Goal: Find specific page/section: Find specific page/section

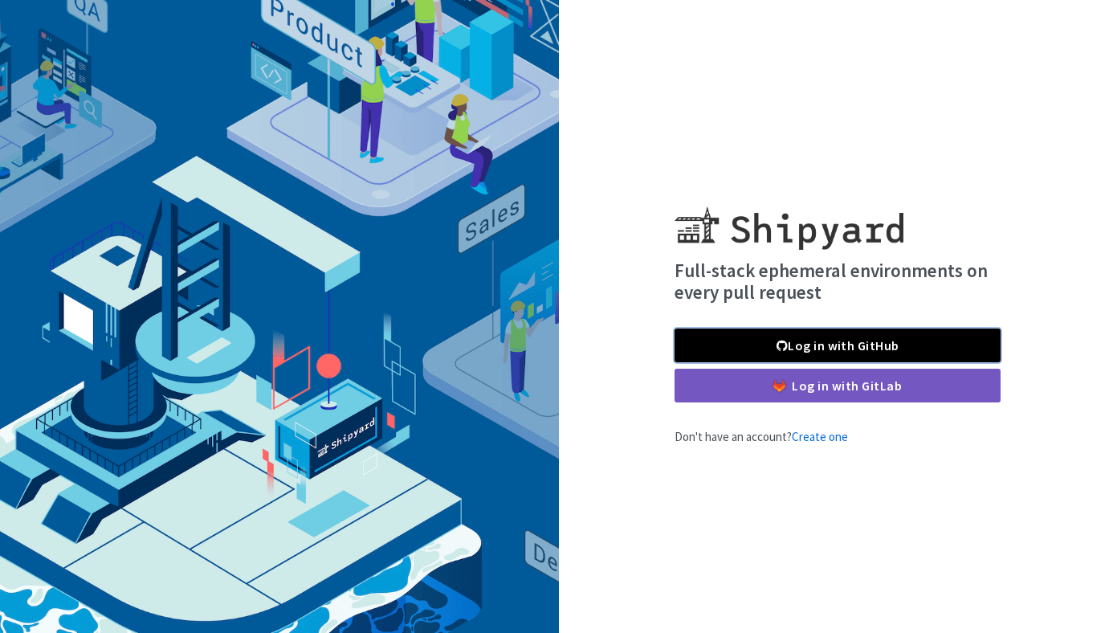
click at [833, 335] on link "Log in with GitHub" at bounding box center [837, 345] width 326 height 34
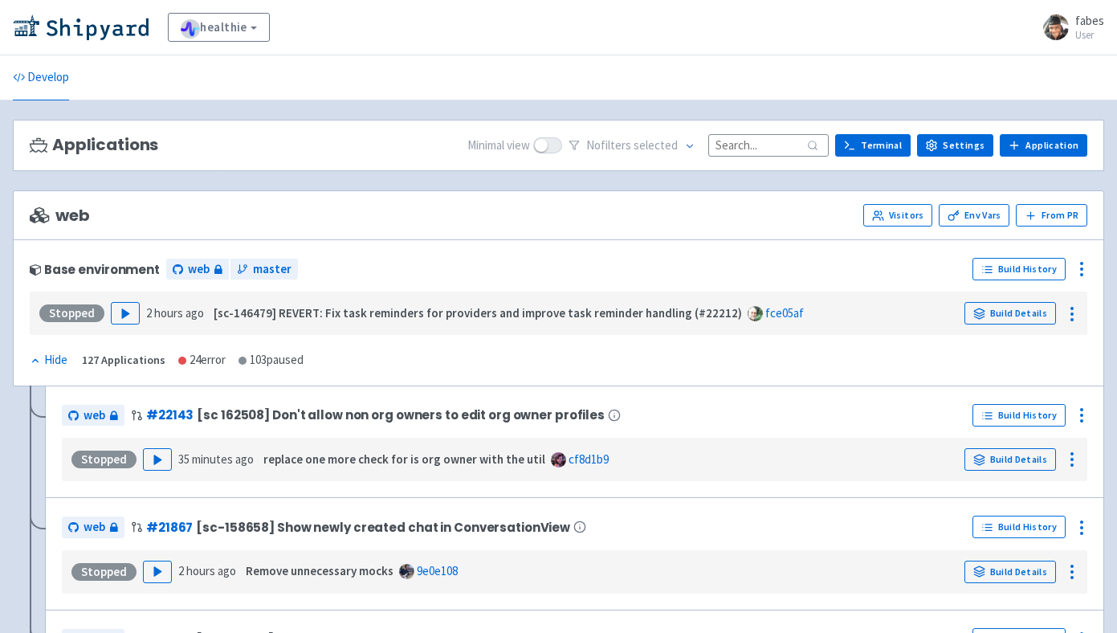
click at [735, 136] on input at bounding box center [768, 145] width 120 height 22
paste input "22122"
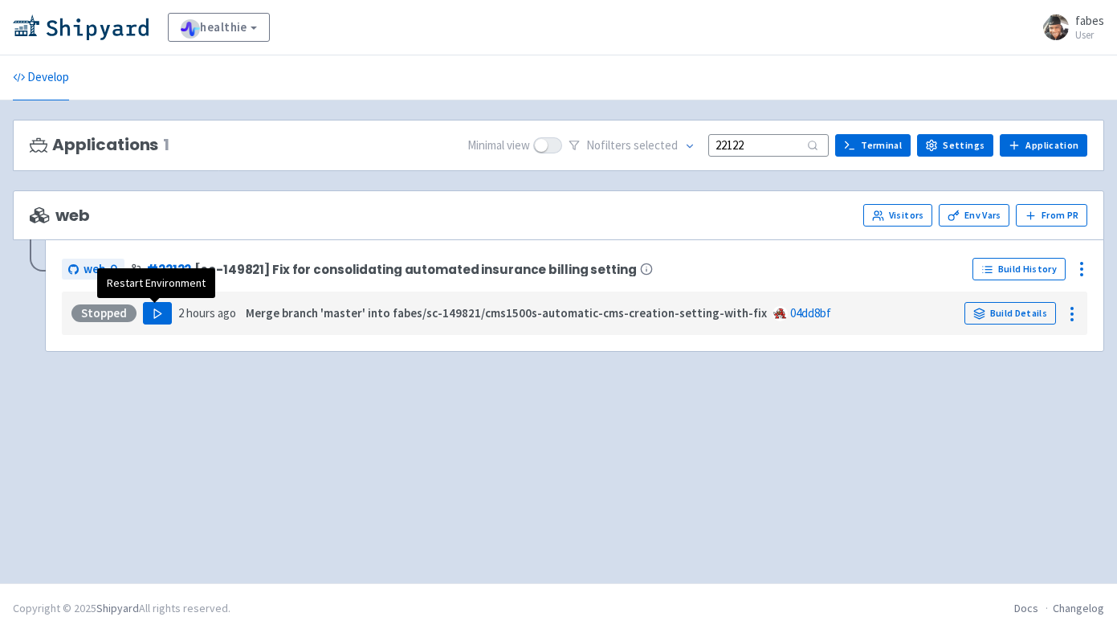
type input "22122"
click at [156, 315] on polygon "button" at bounding box center [157, 313] width 7 height 9
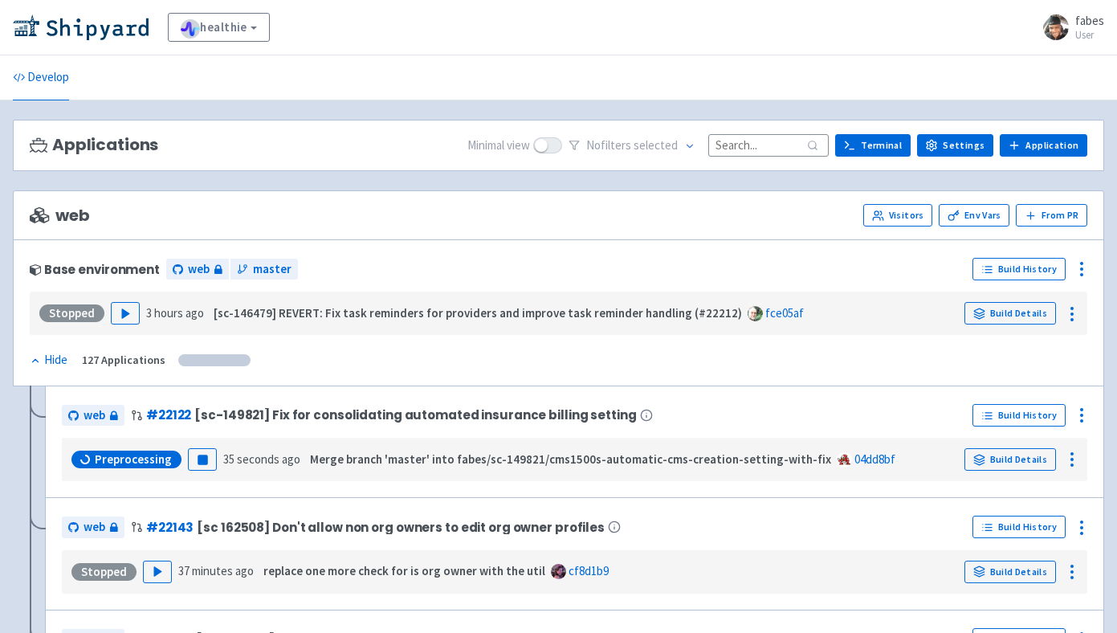
click at [767, 136] on input at bounding box center [768, 145] width 120 height 22
paste input "22122"
type input "22122"
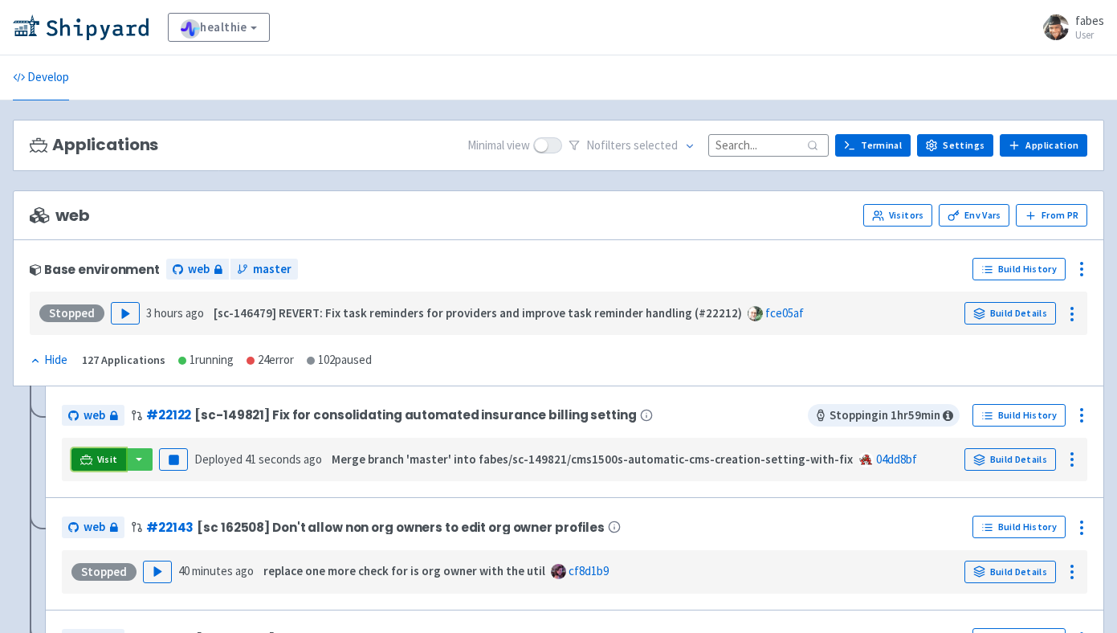
click at [102, 458] on span "Visit" at bounding box center [107, 459] width 21 height 13
